Goal: Register for event/course

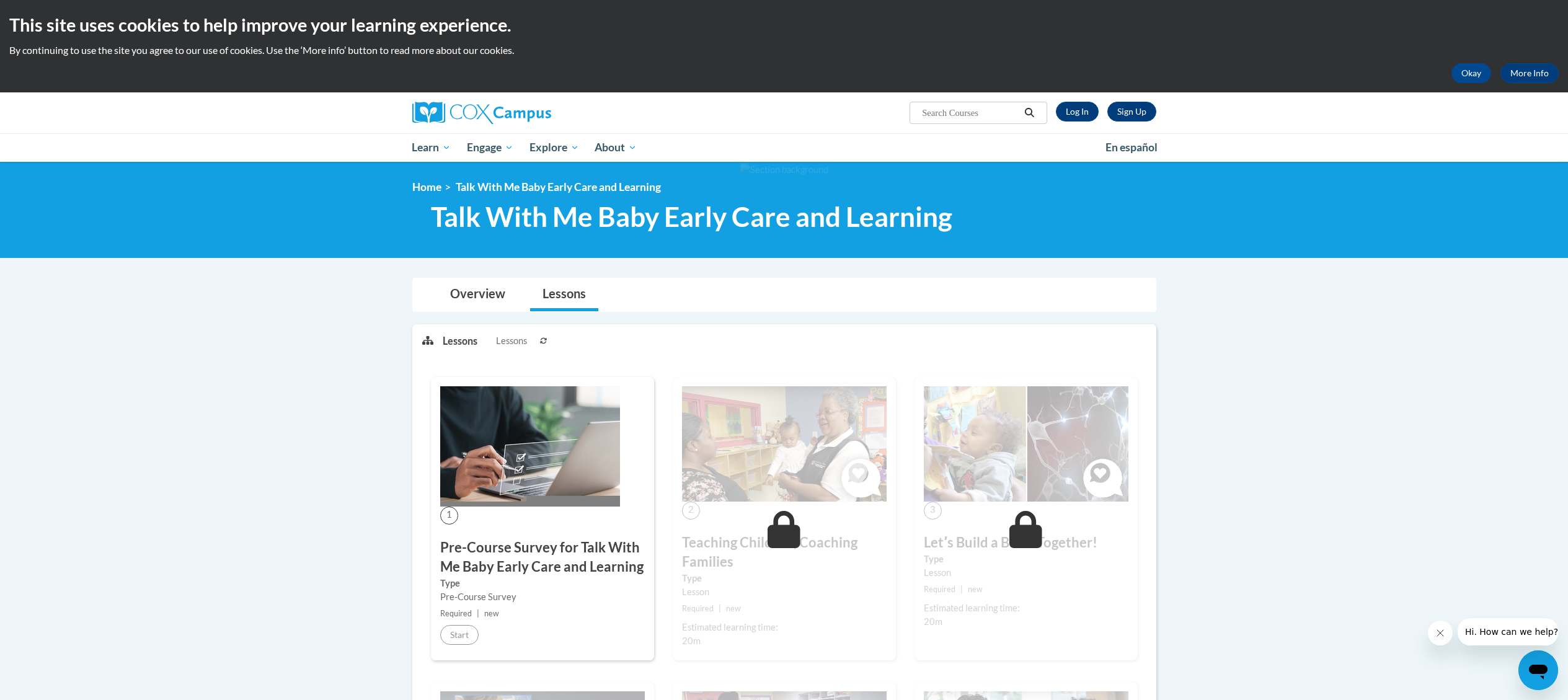
click at [952, 115] on input "Search..." at bounding box center [970, 113] width 100 height 15
paste input "Transforming Story Time (AT136674) (ST10126792)"
type input "Transforming Story Time (AT136674) (ST10126792)"
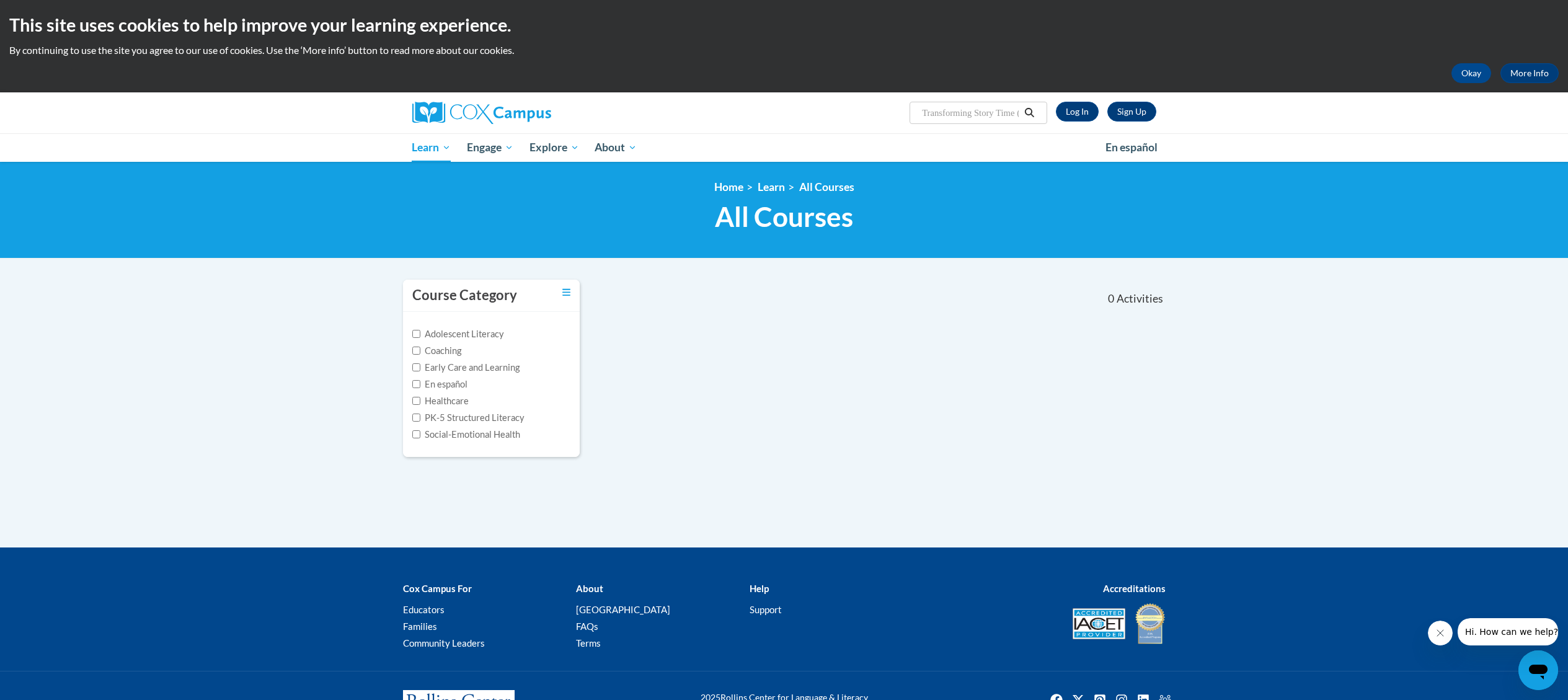
click at [994, 115] on input "Transforming Story Time (AT136674) (ST10126792)" at bounding box center [970, 113] width 100 height 15
drag, startPoint x: 994, startPoint y: 115, endPoint x: 1127, endPoint y: 124, distance: 133.3
click at [1127, 124] on div "Sign Up Log In Search Search... Transforming Story Time (AT136674) (ST10126792)" at bounding box center [784, 113] width 782 height 41
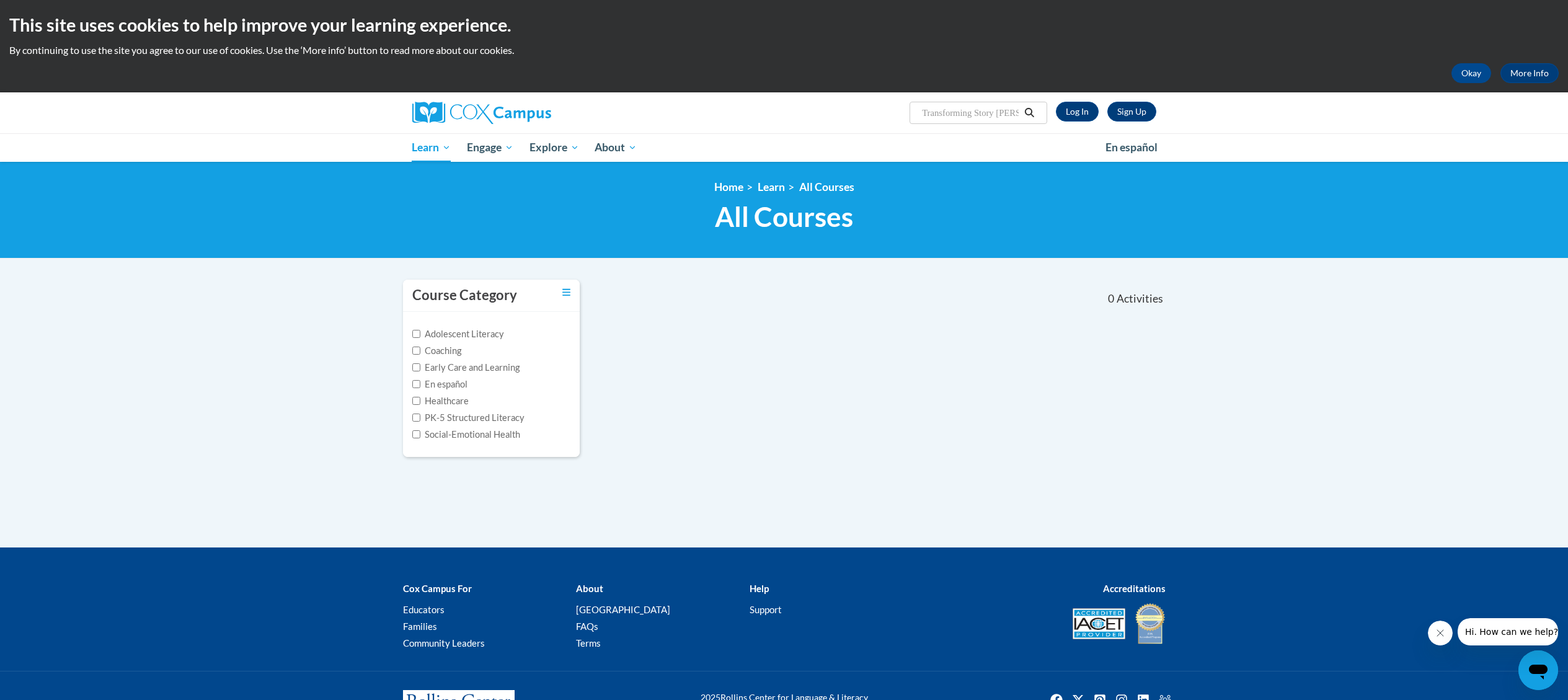
type input "Transforming Story Time"
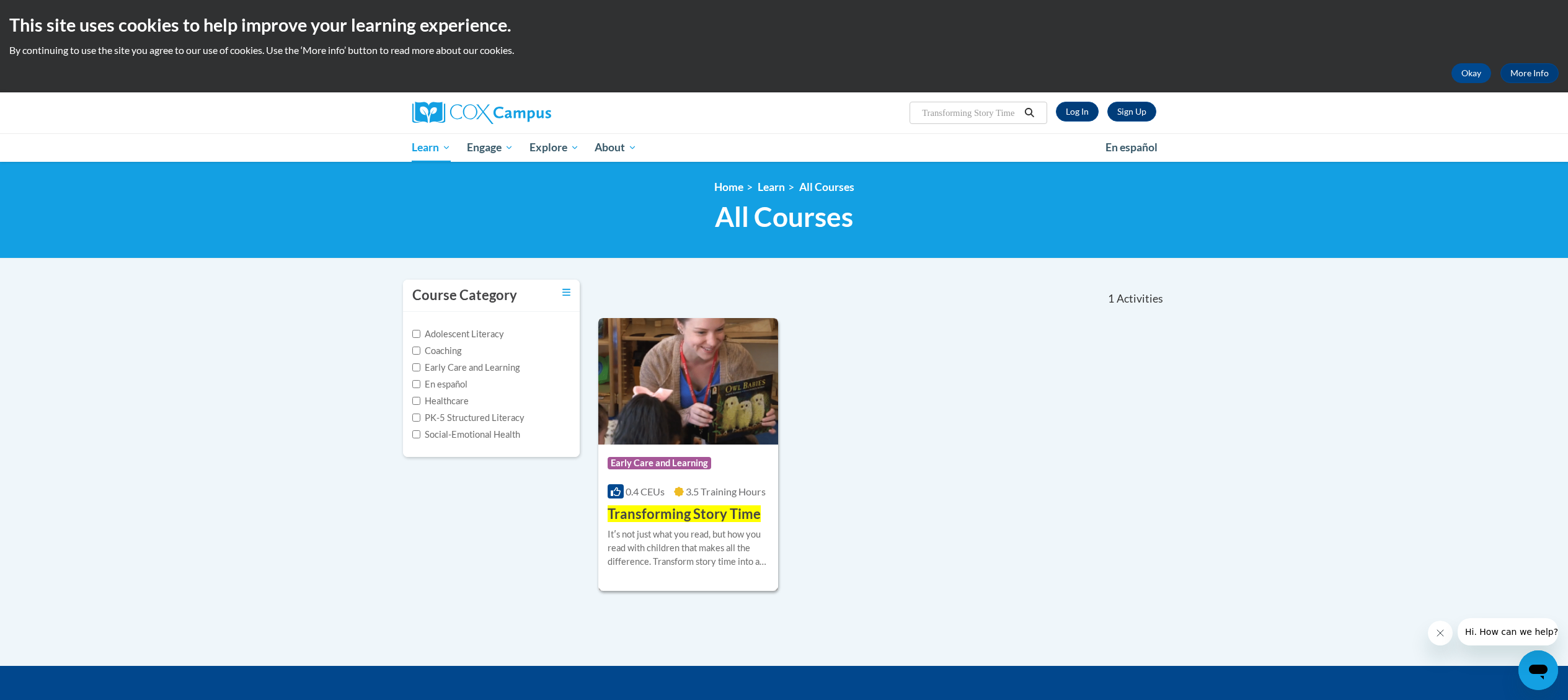
click at [723, 525] on div "More Info Start Itʹs not just what you read, but how you read with children tha…" at bounding box center [688, 556] width 181 height 63
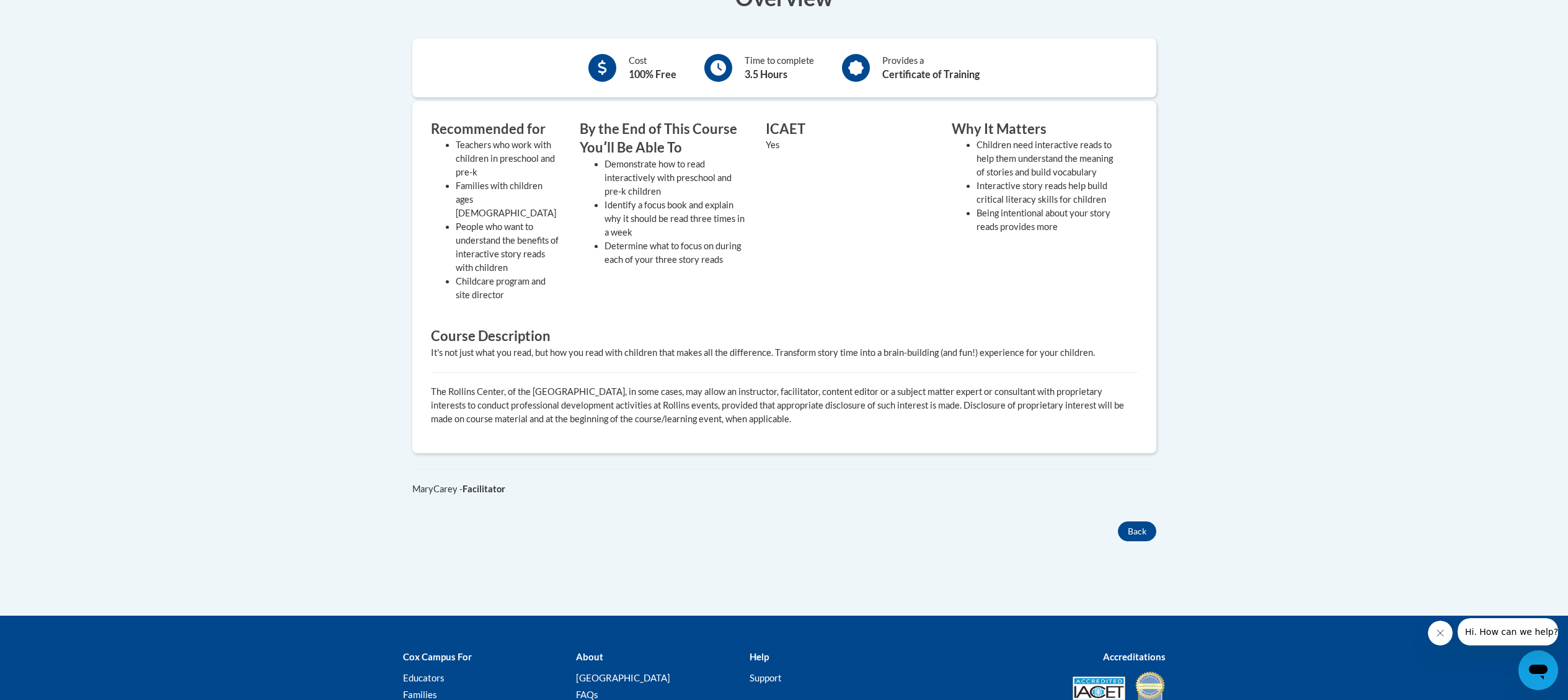
scroll to position [398, 0]
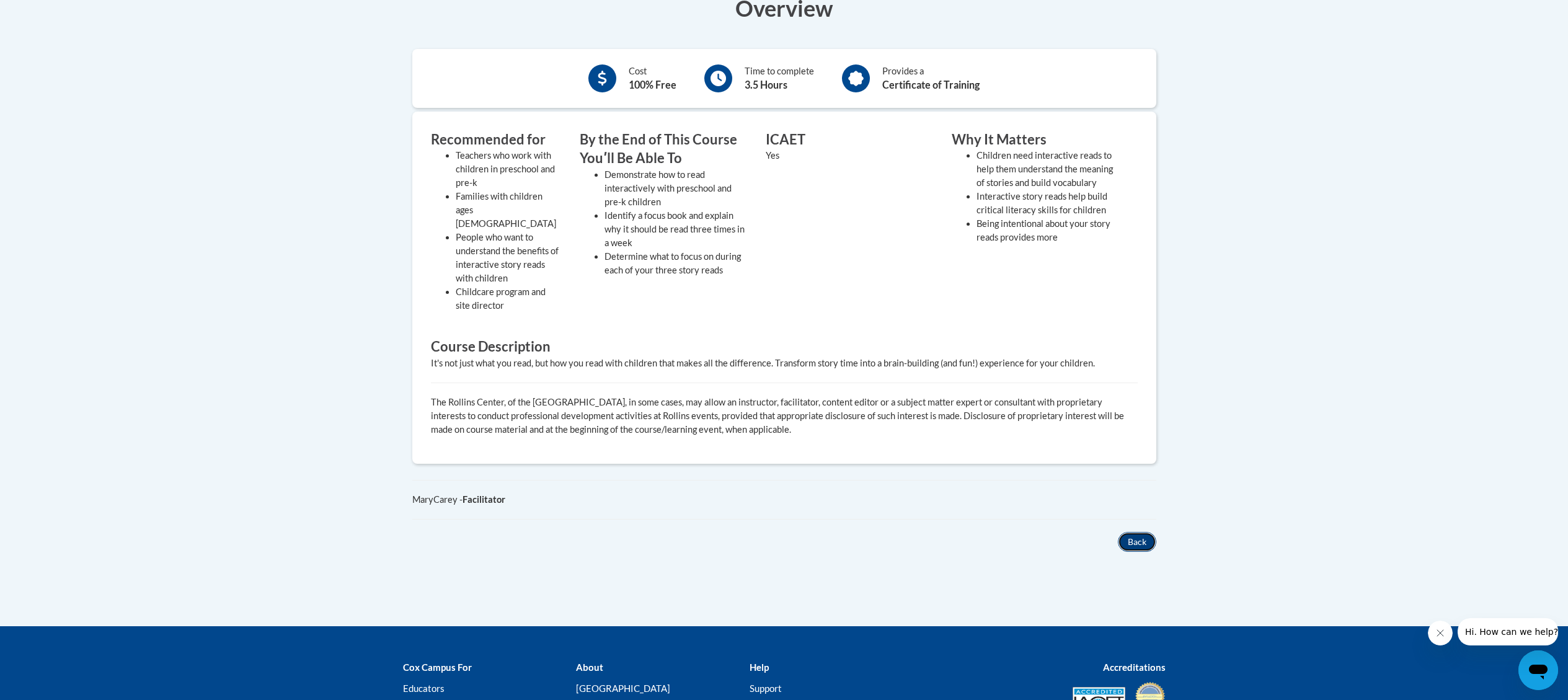
click at [1131, 532] on button "Back" at bounding box center [1137, 542] width 38 height 20
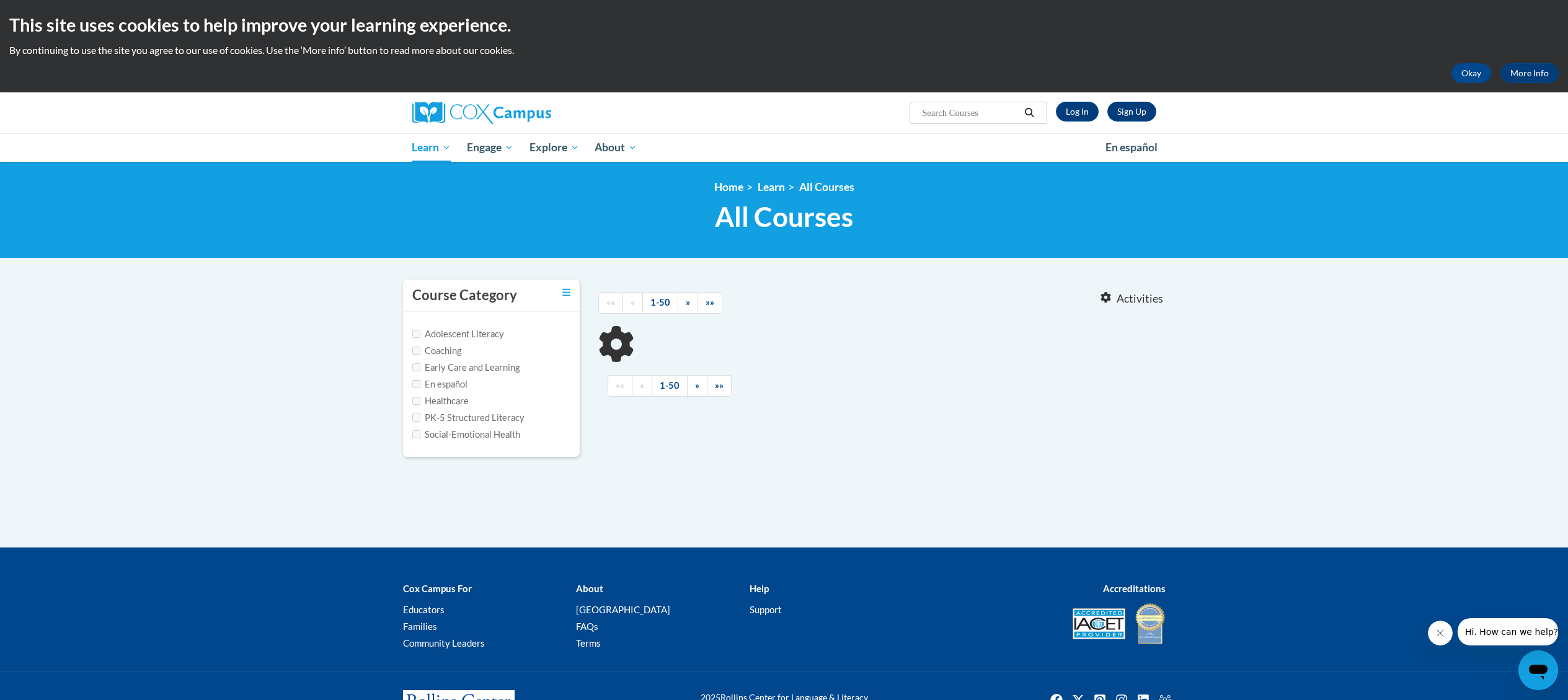
type input "Transforming Story Time"
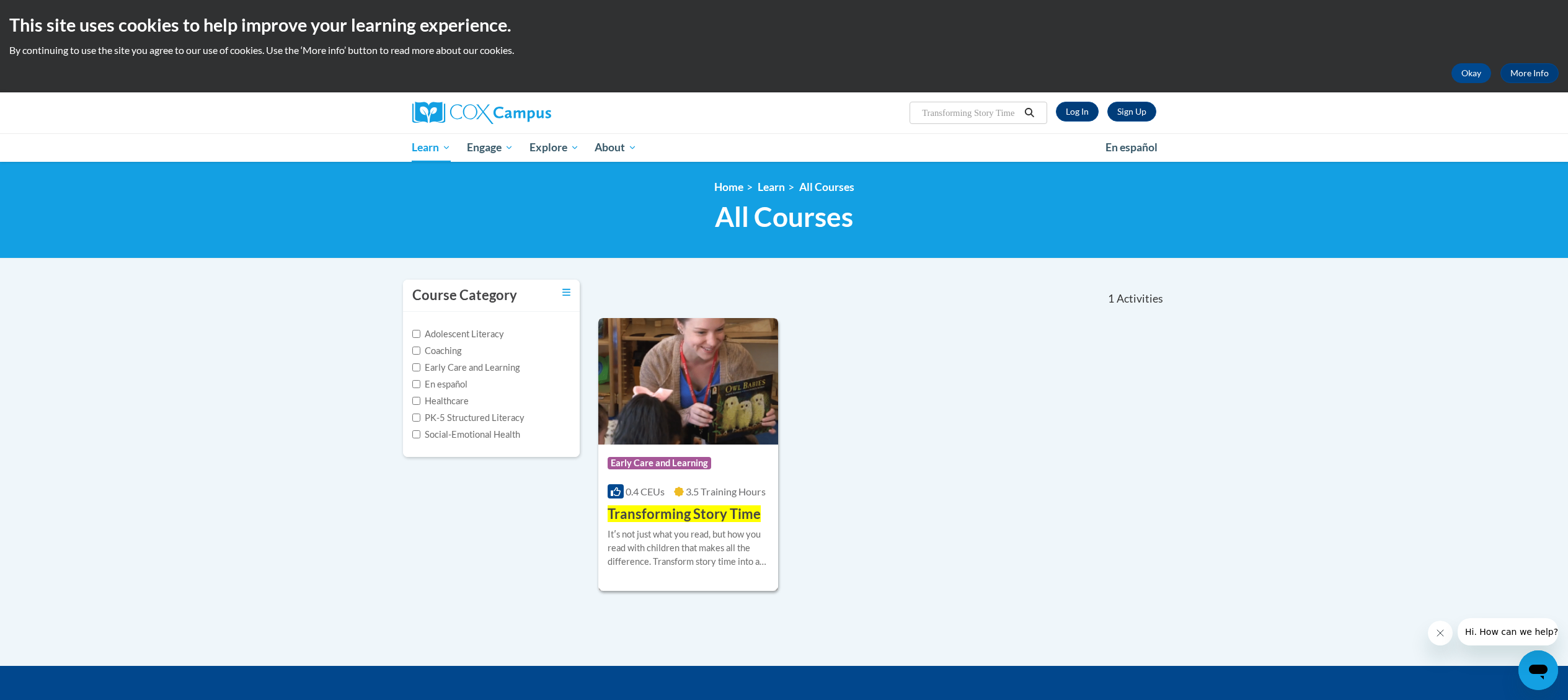
click at [655, 352] on img at bounding box center [688, 382] width 181 height 126
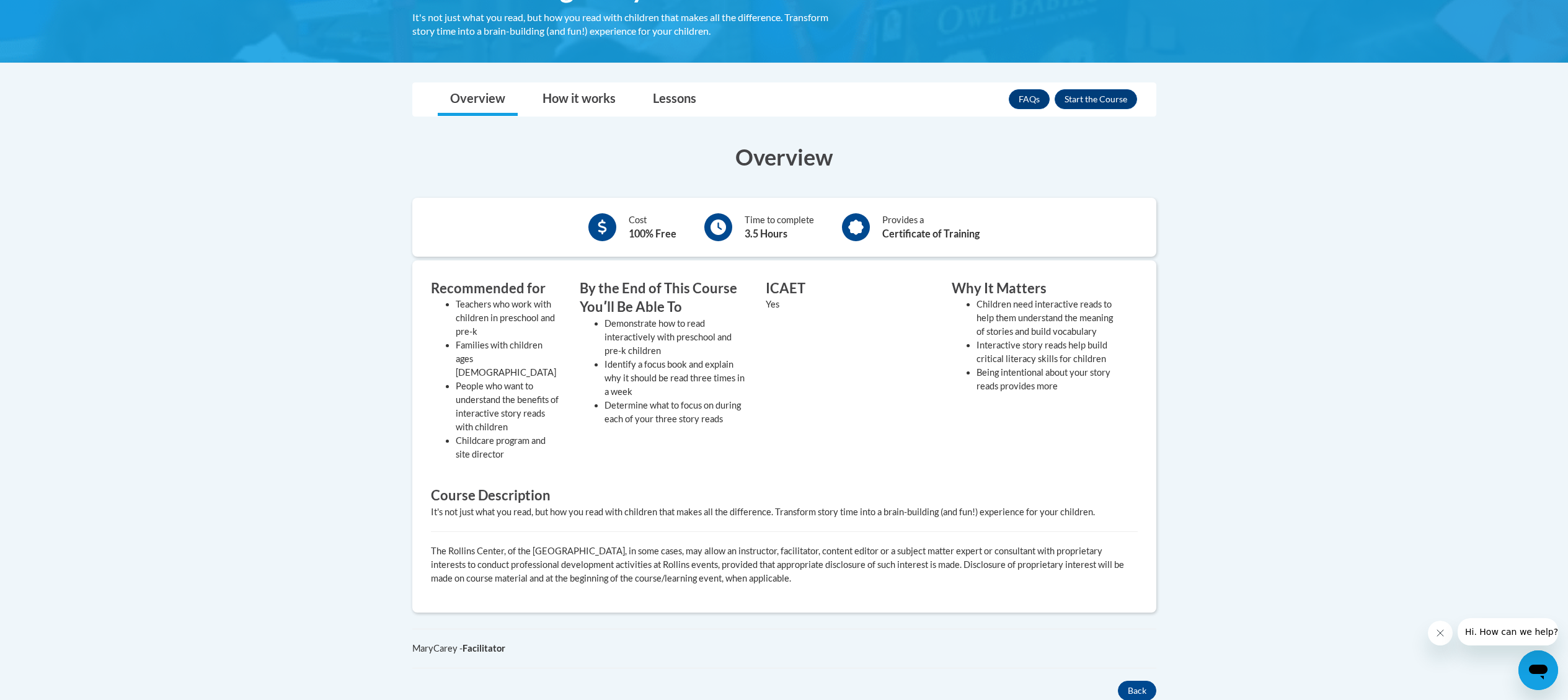
scroll to position [237, 0]
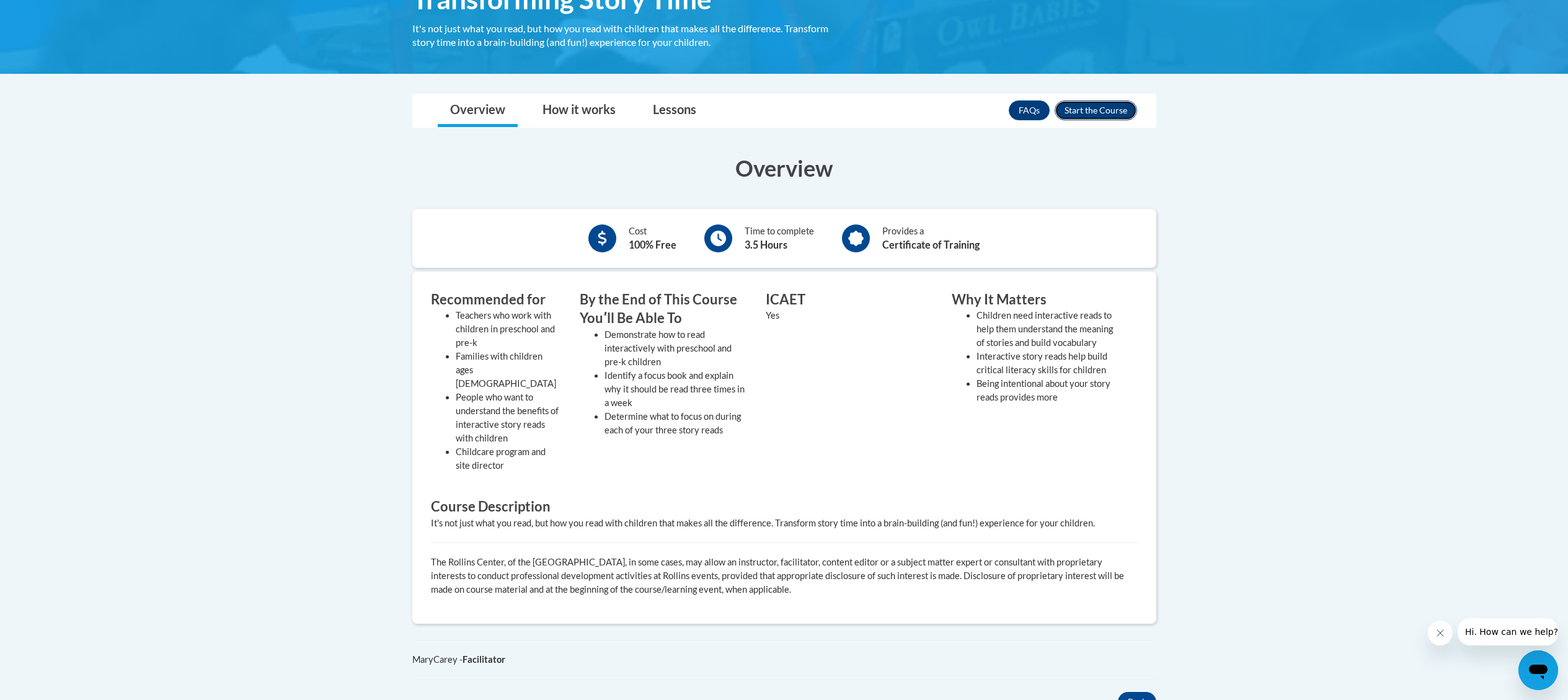
click at [1122, 107] on button "Enroll" at bounding box center [1096, 110] width 83 height 20
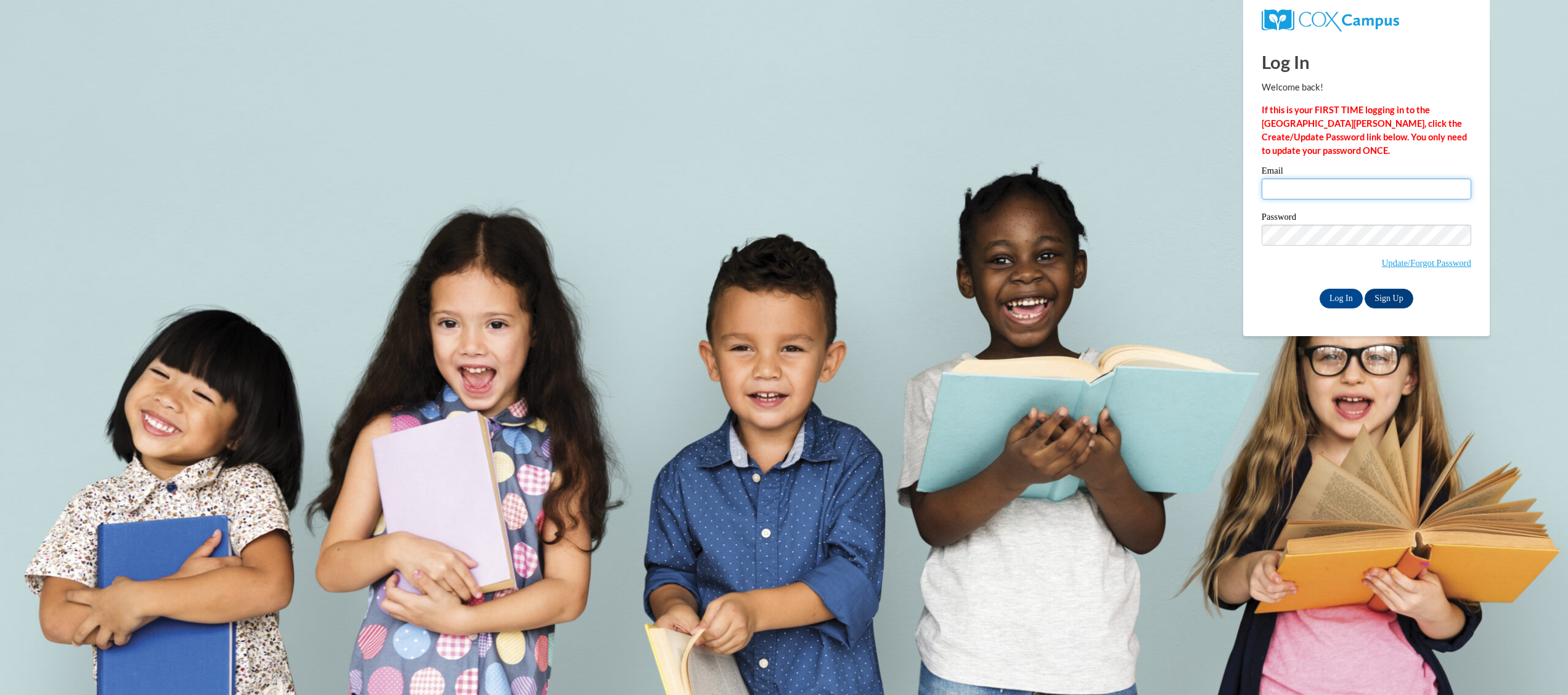
click at [1317, 187] on input "Email" at bounding box center [1366, 189] width 209 height 21
type input "acuenca@amanda.k12.oh.us"
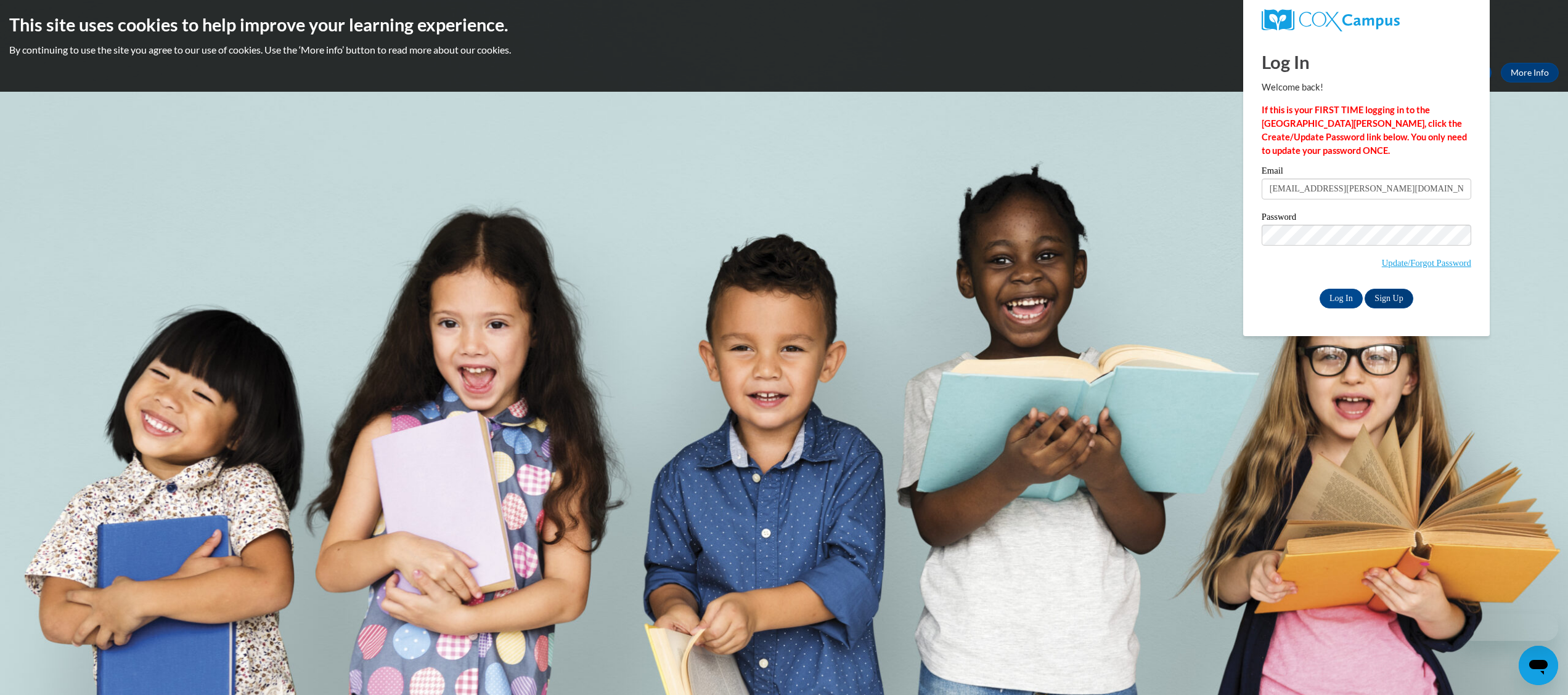
click at [1354, 223] on label "Password" at bounding box center [1366, 218] width 209 height 12
click at [1332, 301] on input "Log In" at bounding box center [1341, 298] width 43 height 20
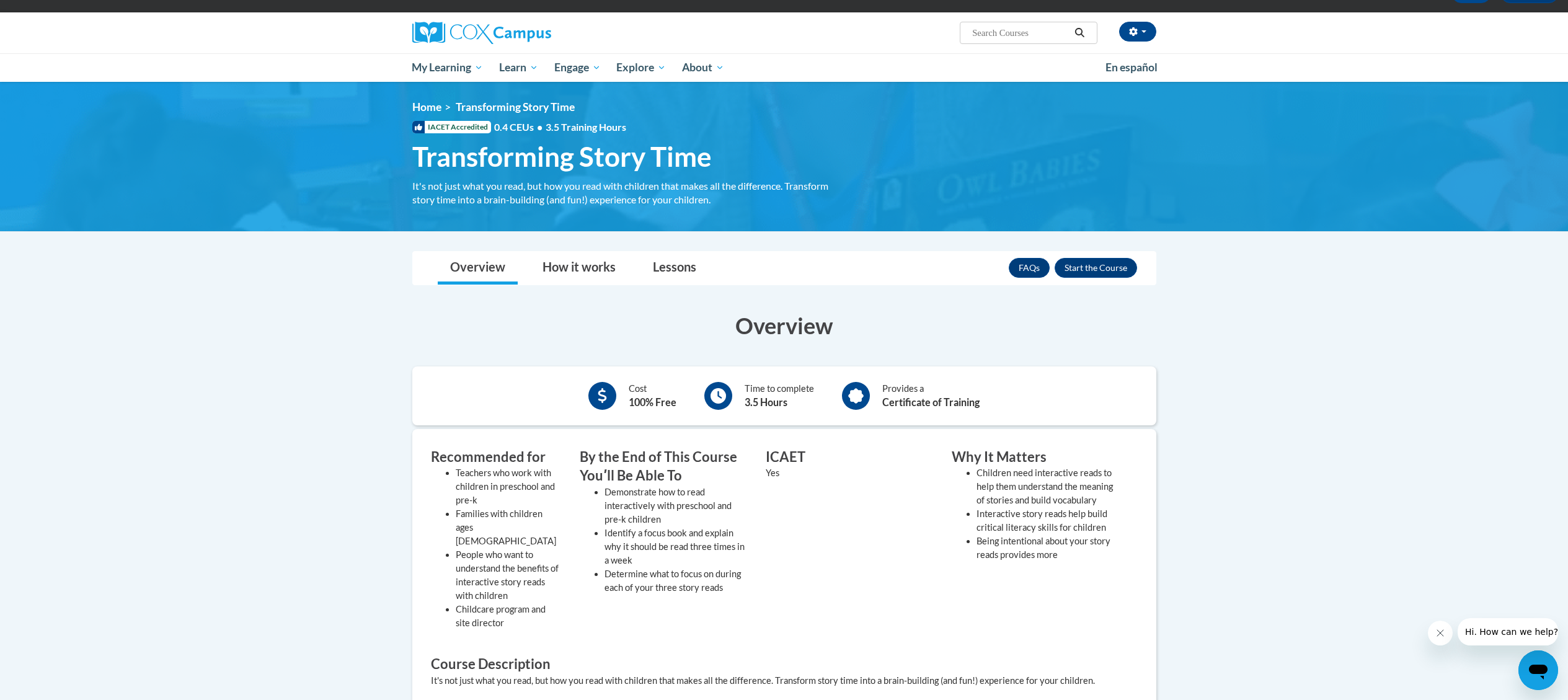
scroll to position [91, 0]
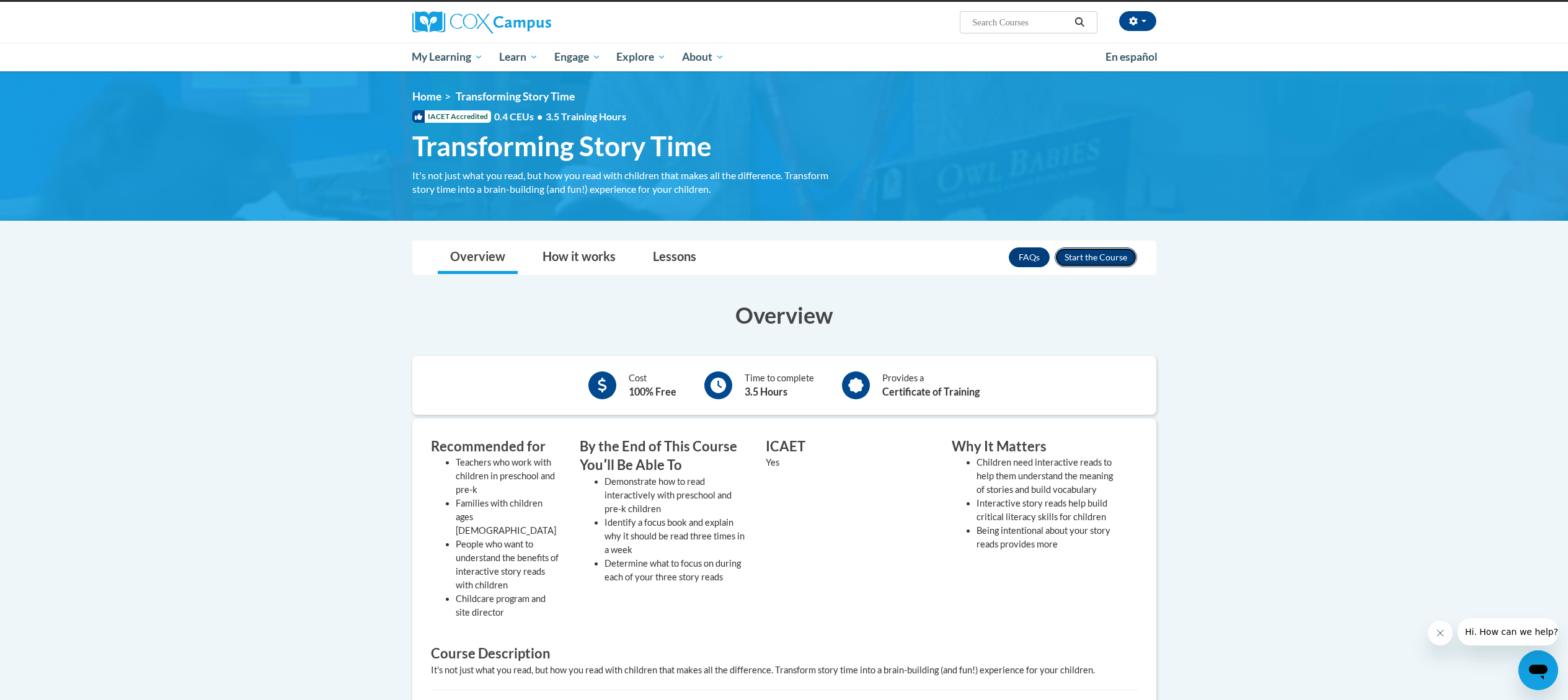
click at [1092, 261] on button "Enroll" at bounding box center [1096, 258] width 83 height 20
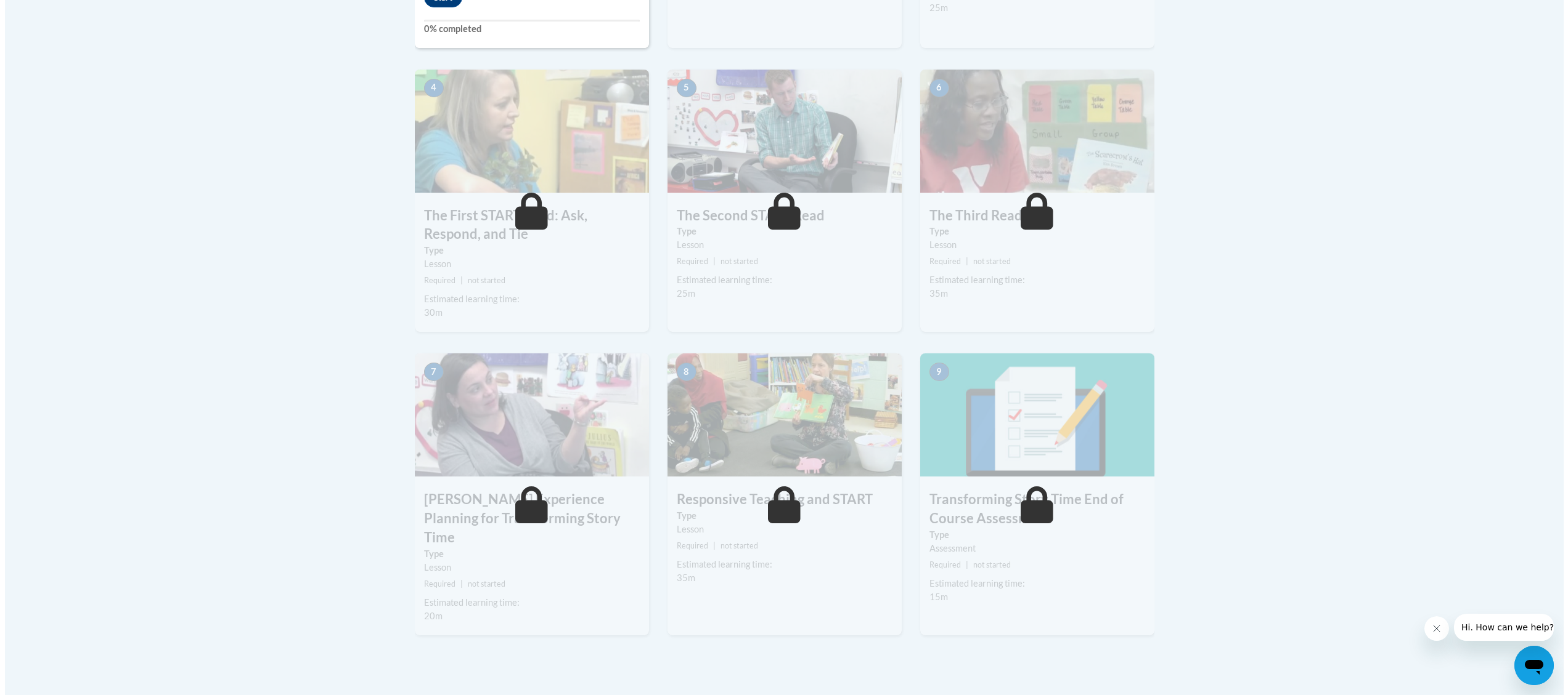
scroll to position [295, 0]
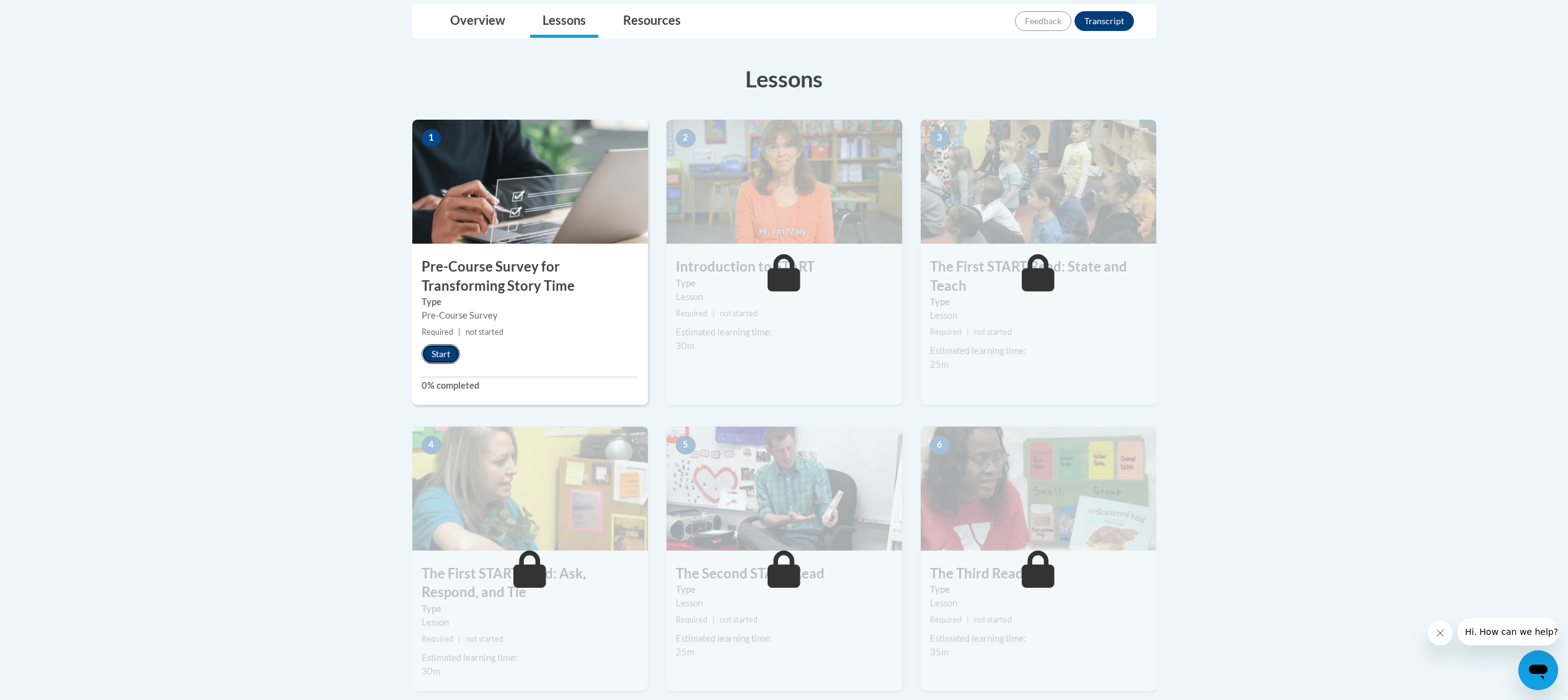
click at [446, 356] on button "Start" at bounding box center [441, 354] width 38 height 20
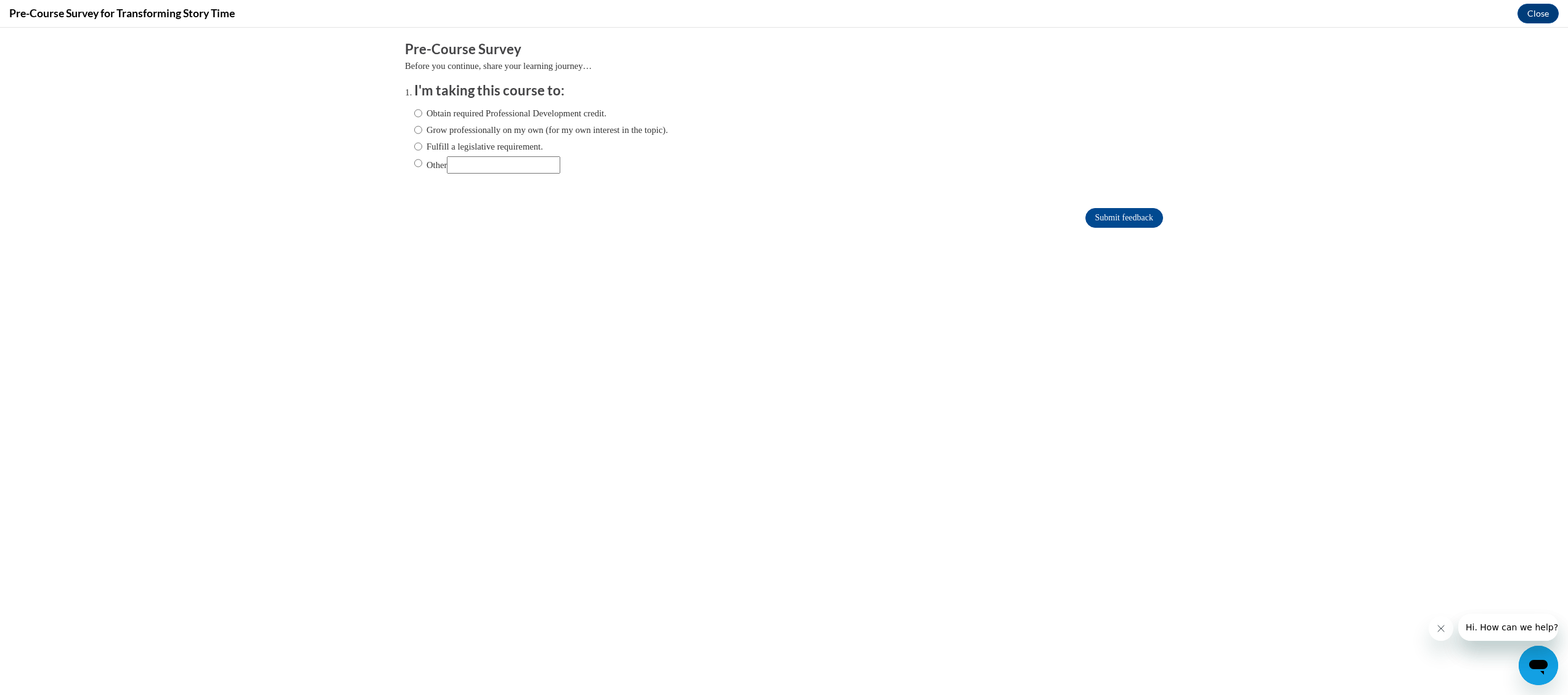
scroll to position [0, 0]
click at [415, 114] on input "Obtain required Professional Development credit." at bounding box center [419, 113] width 8 height 14
radio input "true"
click at [415, 130] on input "Grow professionally on my own (for my own interest in the topic)." at bounding box center [419, 130] width 8 height 14
radio input "true"
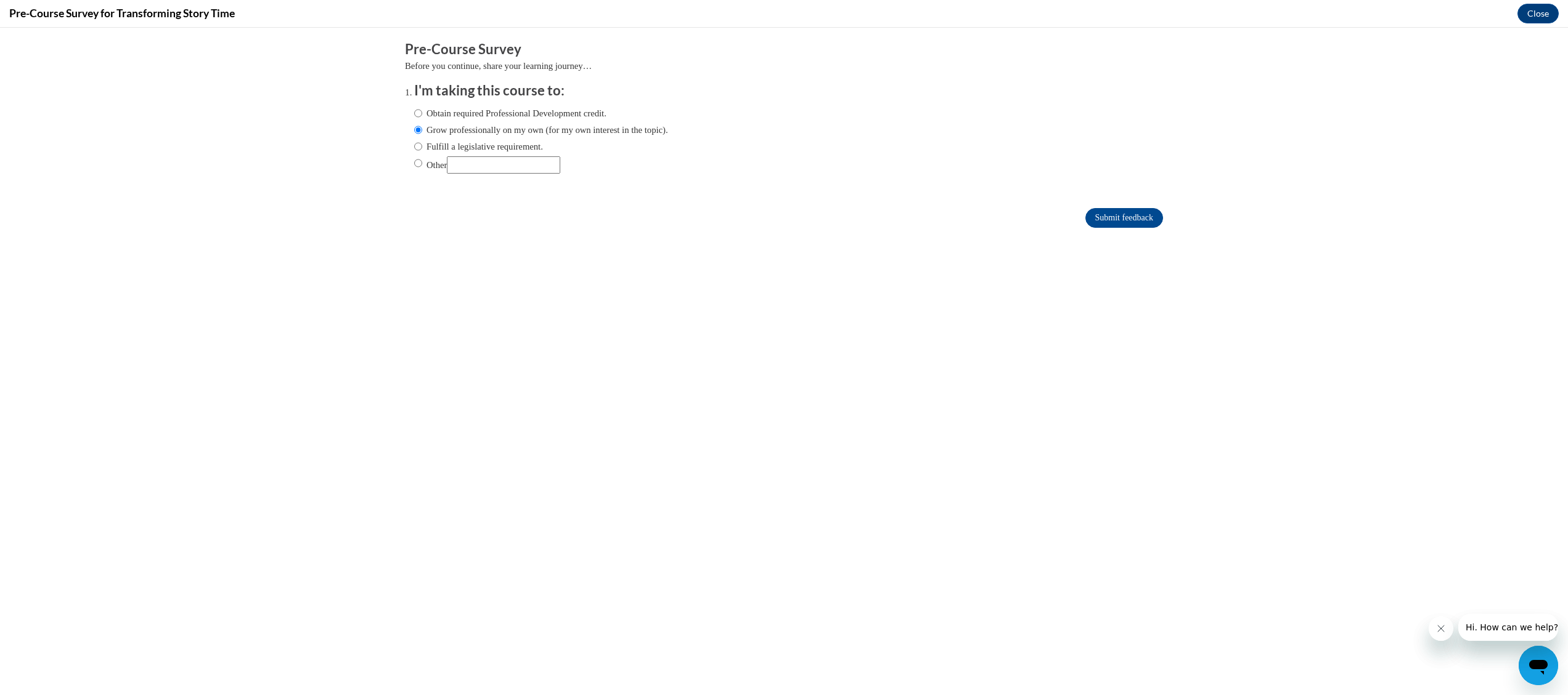
click at [405, 113] on ol "I'm taking this course to: Obtain required Professional Development credit. Gro…" at bounding box center [784, 137] width 758 height 112
click at [415, 112] on input "Obtain required Professional Development credit." at bounding box center [419, 113] width 8 height 14
radio input "true"
click at [1108, 217] on input "Submit feedback" at bounding box center [1124, 218] width 77 height 20
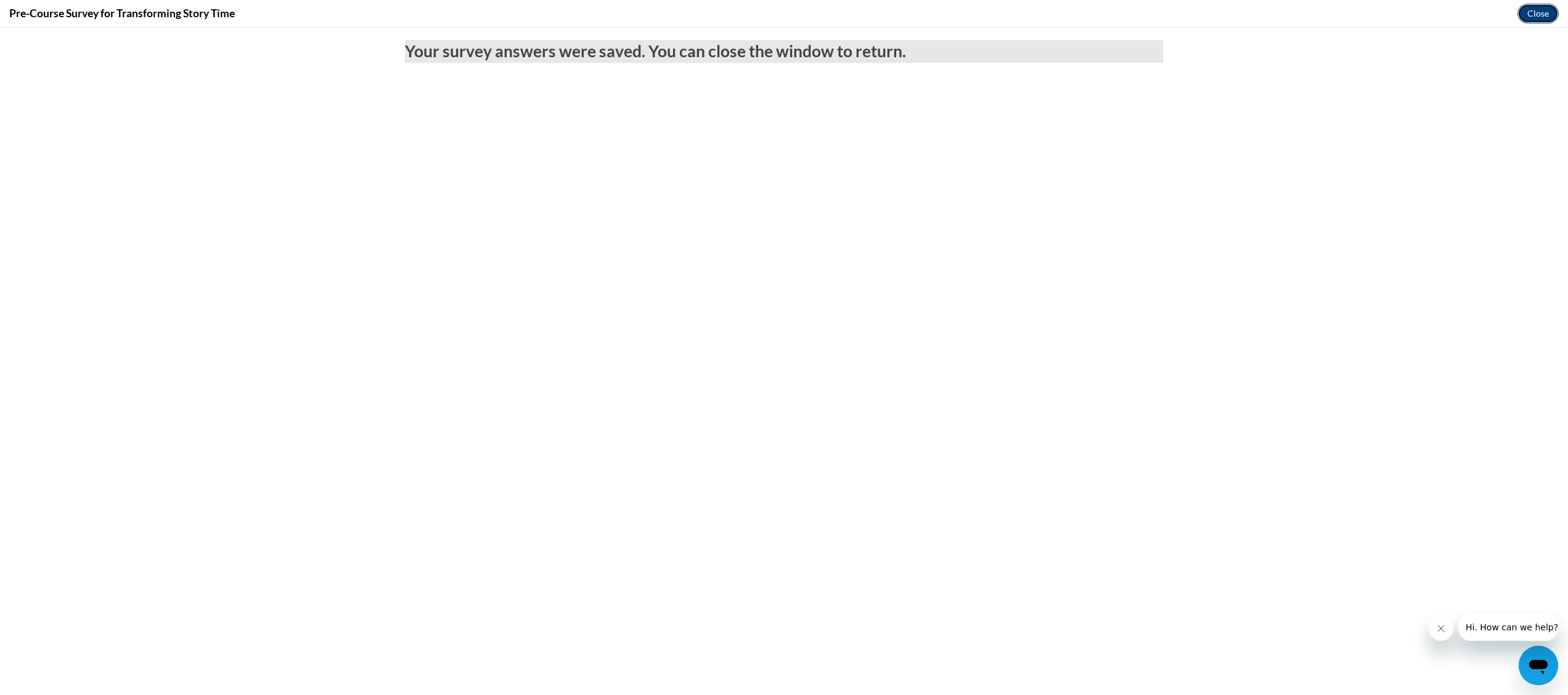
click at [1524, 14] on button "Close" at bounding box center [1537, 14] width 41 height 20
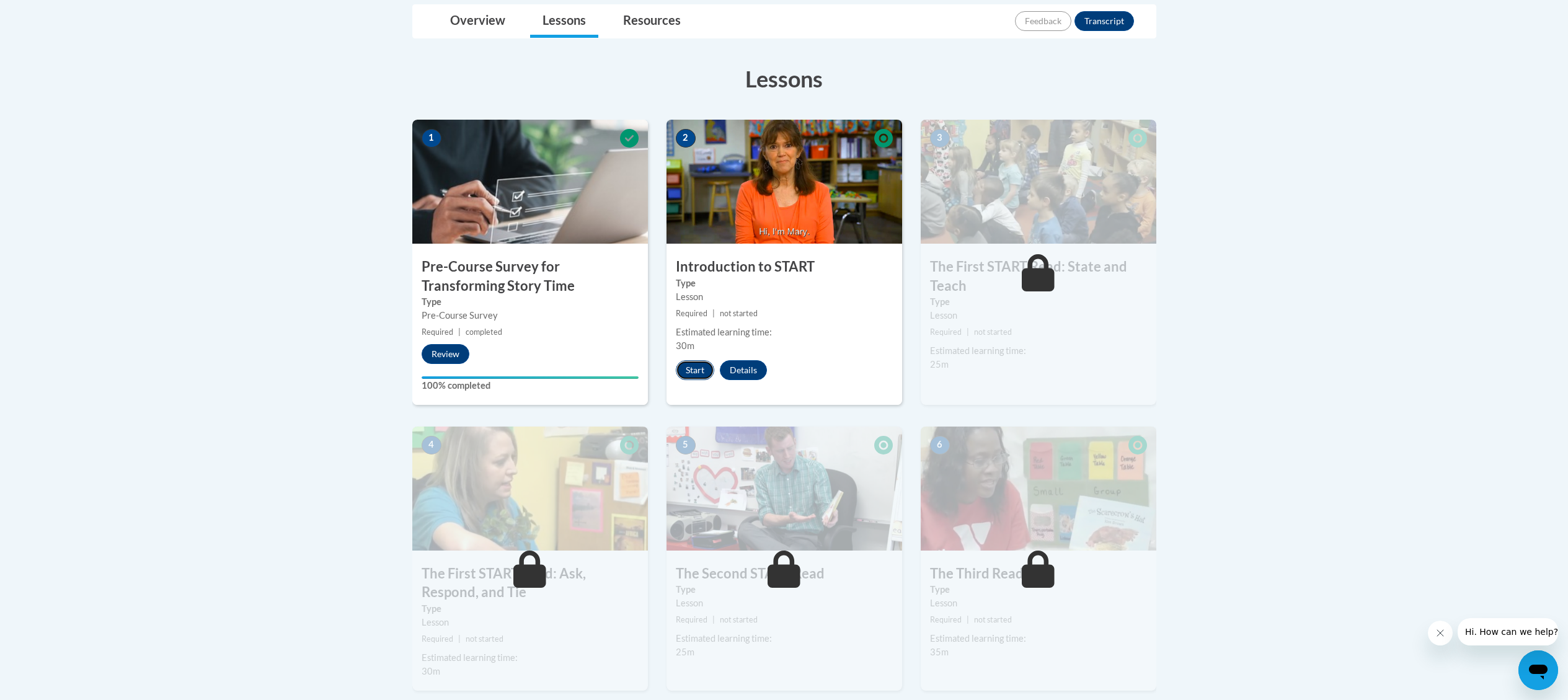
click at [692, 378] on button "Start" at bounding box center [695, 370] width 38 height 20
